Goal: Navigation & Orientation: Understand site structure

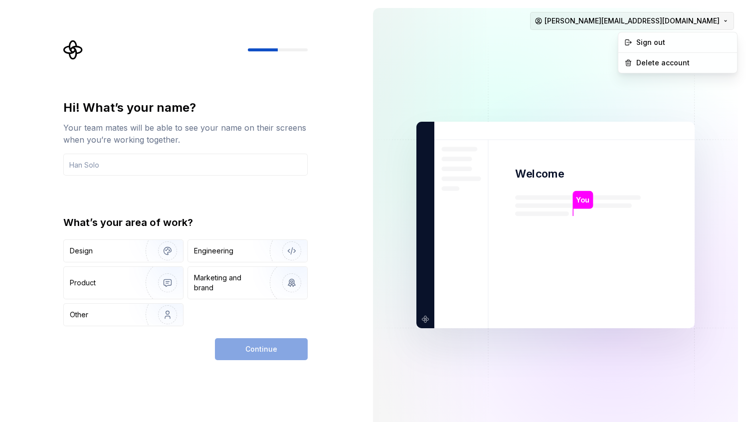
click at [699, 16] on html "Hi! What’s your name? Your team mates will be able to see your name on their sc…" at bounding box center [373, 211] width 746 height 422
click at [75, 44] on html "Hi! What’s your name? Your team mates will be able to see your name on their sc…" at bounding box center [373, 211] width 746 height 422
